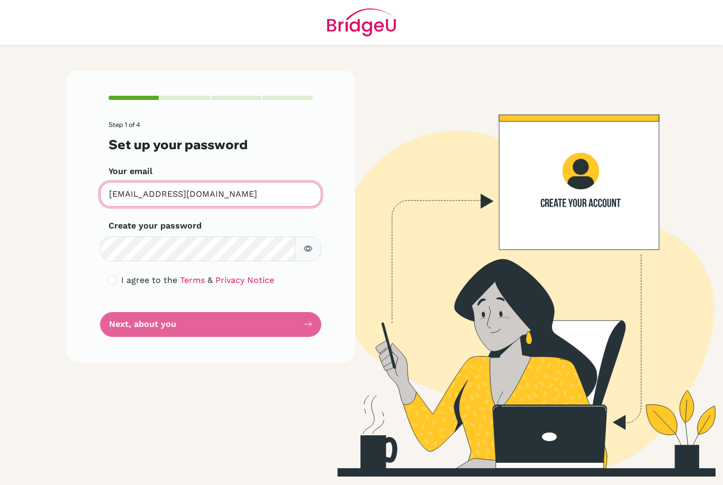
click at [260, 195] on input "[EMAIL_ADDRESS][DOMAIN_NAME]" at bounding box center [210, 194] width 221 height 25
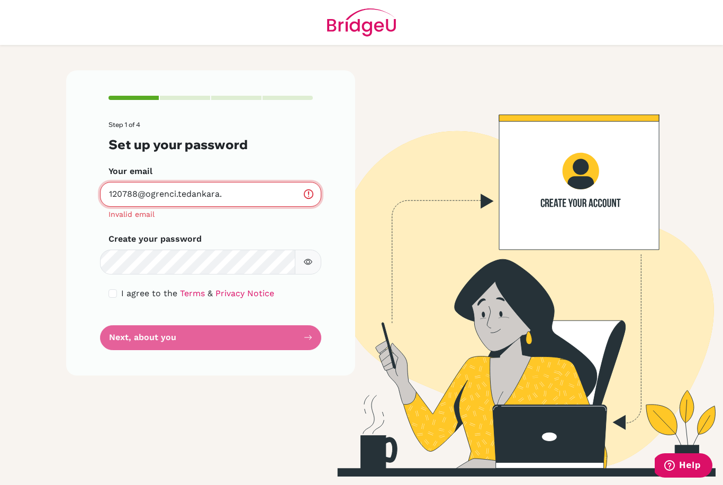
type input "120788@ogrenci.tedankara"
type input "ogan@borekci.com"
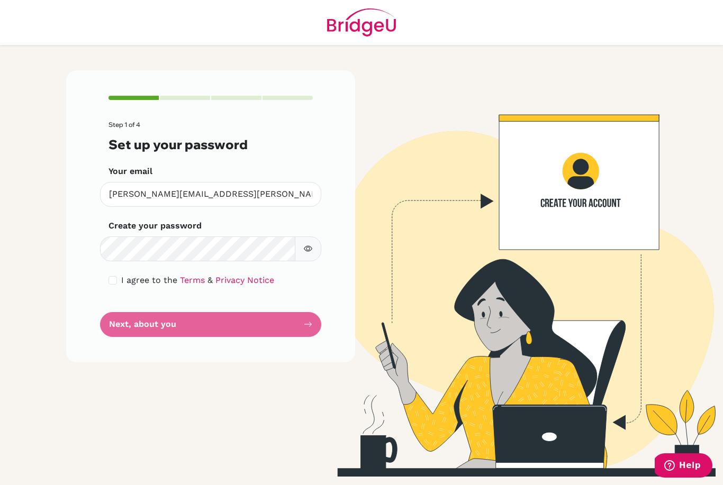
click at [308, 248] on icon "button" at bounding box center [308, 248] width 8 height 8
click at [109, 287] on form "Step 1 of 4 Set up your password Your email ogan@borekci.com Invalid email Crea…" at bounding box center [210, 229] width 204 height 216
click at [113, 276] on input "checkbox" at bounding box center [112, 280] width 8 height 8
checkbox input "true"
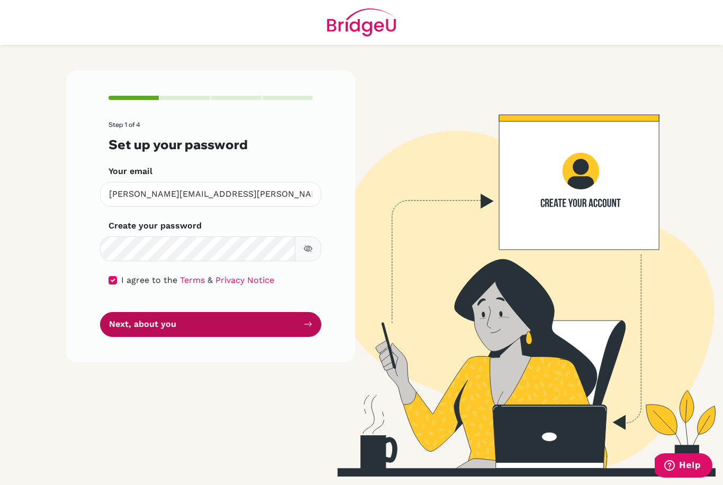
click at [225, 312] on button "Next, about you" at bounding box center [210, 324] width 221 height 25
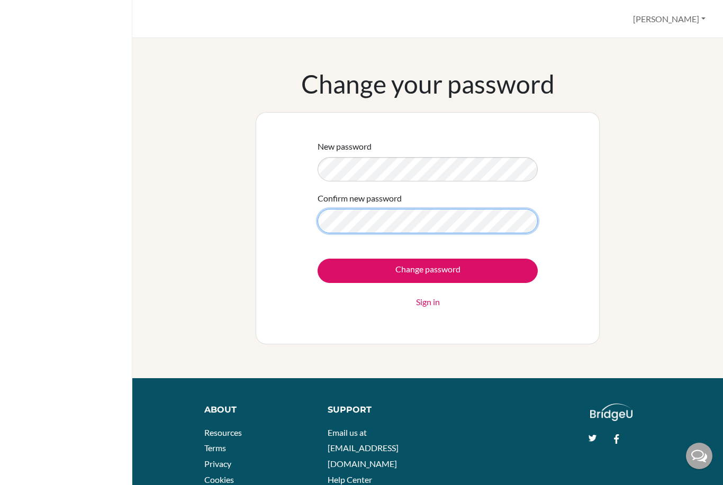
scroll to position [51, 0]
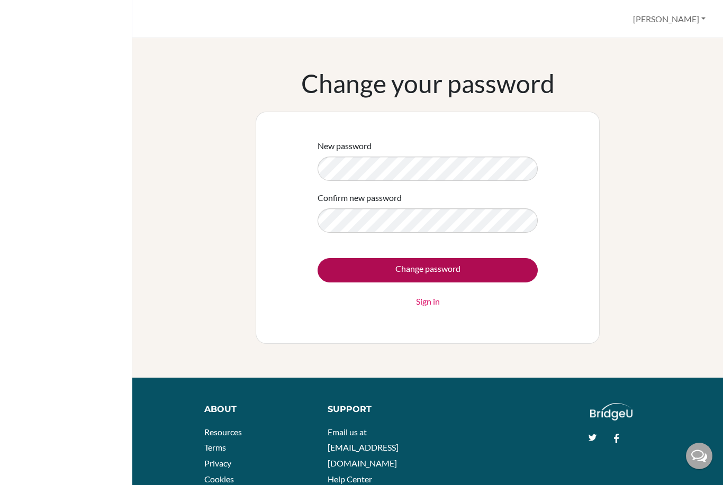
click at [456, 272] on input "Change password" at bounding box center [427, 270] width 220 height 24
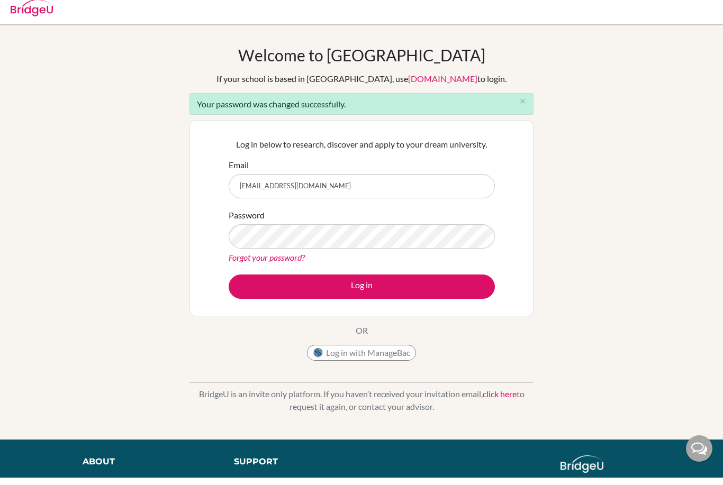
type input "[EMAIL_ADDRESS][DOMAIN_NAME]"
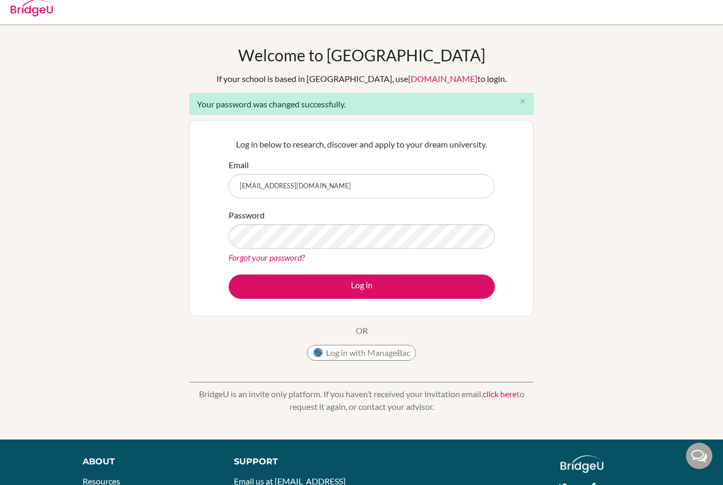
click at [386, 271] on form "Email [EMAIL_ADDRESS][DOMAIN_NAME] Password Forgot your password? Log in" at bounding box center [362, 229] width 266 height 140
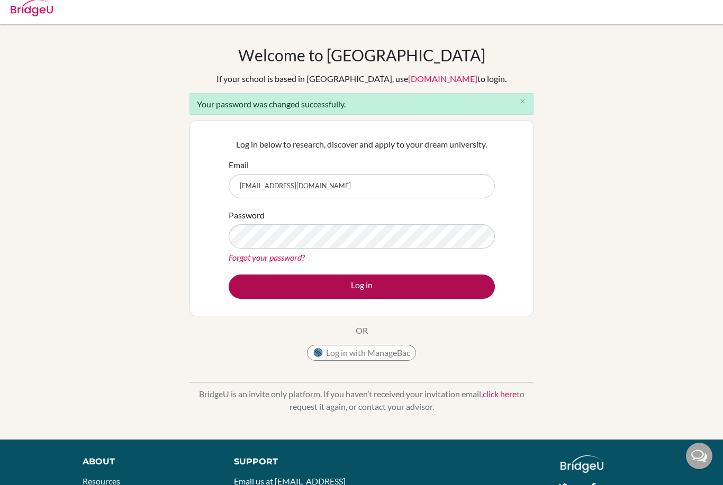
click at [415, 290] on button "Log in" at bounding box center [362, 287] width 266 height 24
